Goal: Find contact information: Find contact information

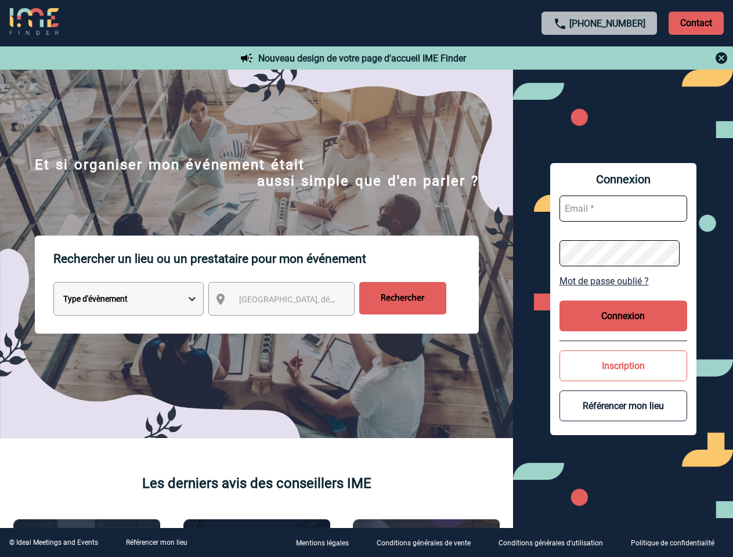
click at [366, 279] on p "Rechercher un lieu ou un prestataire pour mon événement" at bounding box center [265, 259] width 425 height 46
click at [696, 23] on p "Contact" at bounding box center [696, 23] width 55 height 23
click at [600, 58] on div at bounding box center [332, 253] width 665 height 506
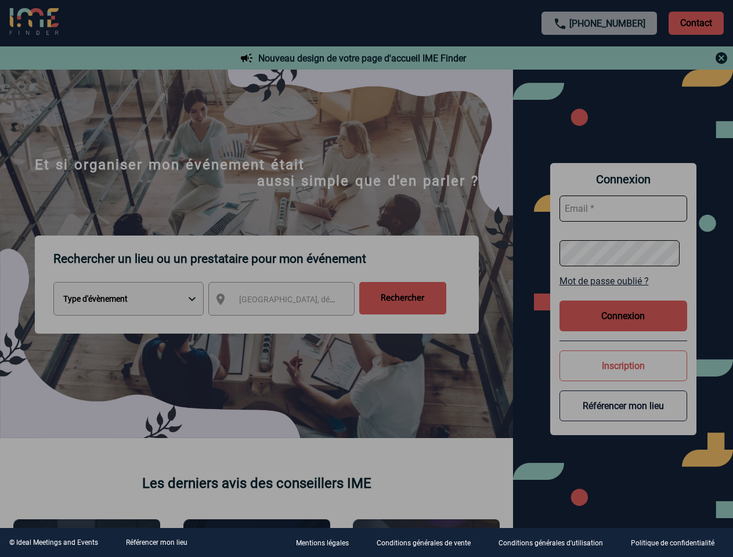
click at [292, 301] on div at bounding box center [366, 278] width 733 height 557
click at [623, 281] on body "[PHONE_NUMBER] Contact Contact Nouveau design de votre page d'accueil IME Finde…" at bounding box center [366, 278] width 733 height 557
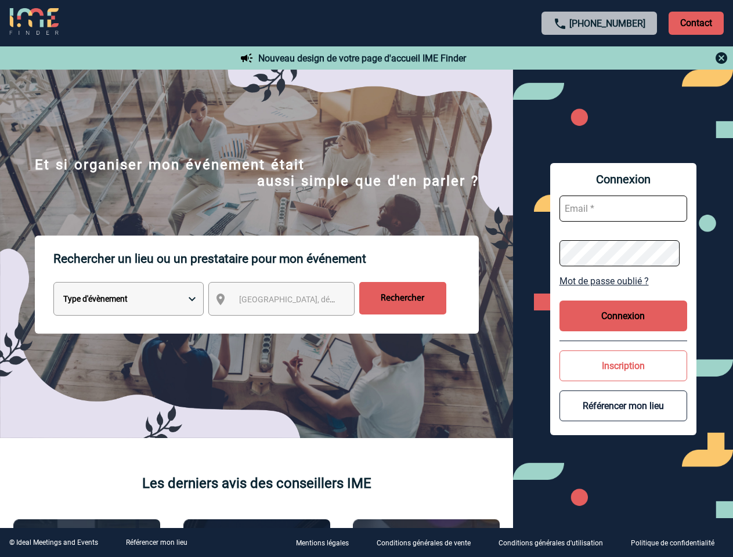
click at [623, 316] on button "Connexion" at bounding box center [624, 316] width 128 height 31
click at [623, 366] on button "Inscription" at bounding box center [624, 366] width 128 height 31
click at [623, 406] on div at bounding box center [364, 276] width 728 height 553
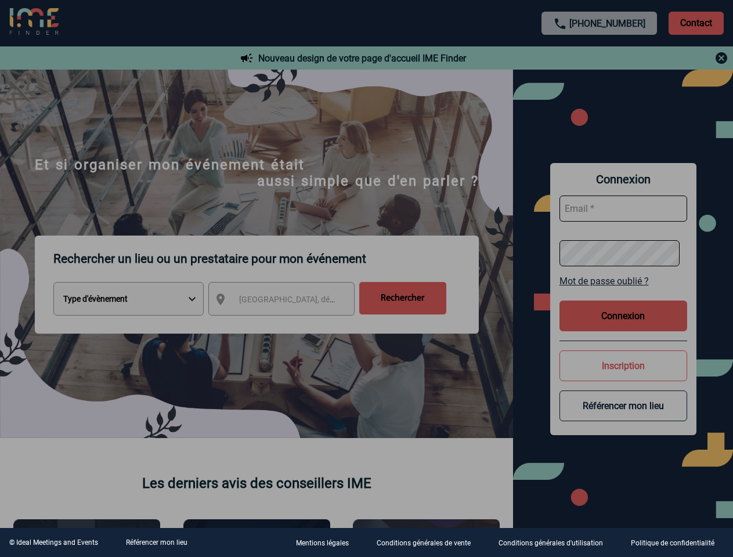
click at [156, 543] on link "Référencer mon lieu" at bounding box center [157, 543] width 62 height 8
